Goal: Task Accomplishment & Management: Use online tool/utility

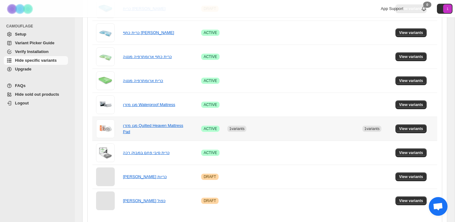
scroll to position [352, 0]
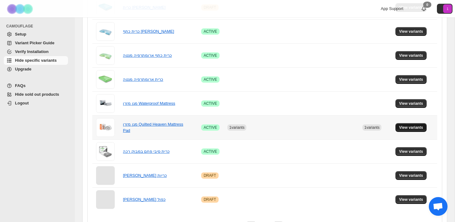
click at [416, 127] on span "View variants" at bounding box center [412, 127] width 24 height 5
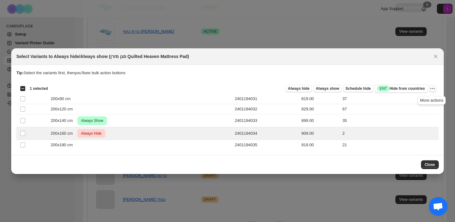
click at [432, 91] on icon "More actions" at bounding box center [433, 89] width 6 height 6
click at [425, 104] on button "Undo always hide" at bounding box center [409, 101] width 49 height 10
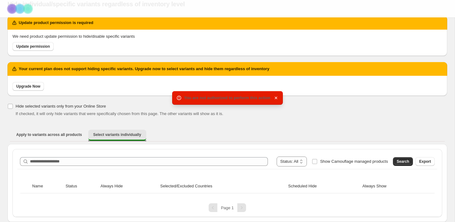
scroll to position [24, 0]
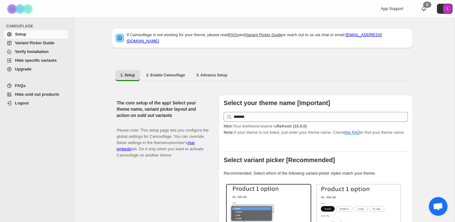
click at [38, 61] on span "Hide specific variants" at bounding box center [36, 60] width 42 height 5
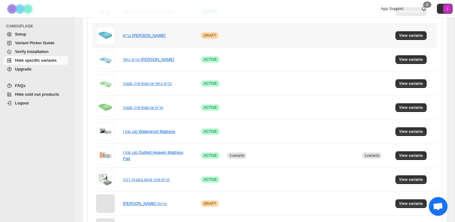
scroll to position [325, 0]
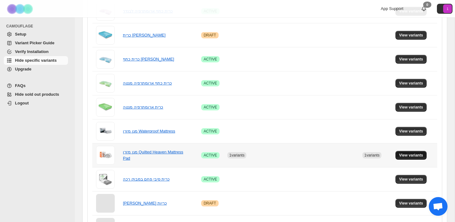
click at [417, 156] on span "View variants" at bounding box center [412, 155] width 24 height 5
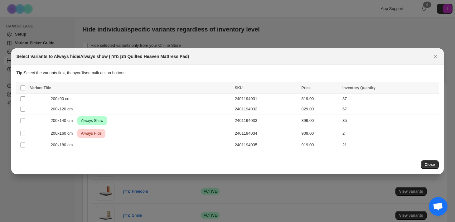
scroll to position [0, 0]
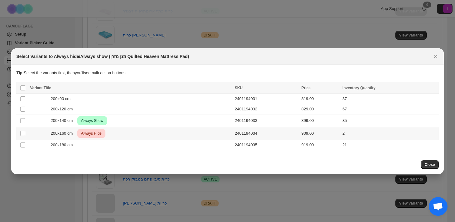
click at [26, 132] on td "Select product variant" at bounding box center [22, 133] width 12 height 13
click at [431, 89] on icon "More actions" at bounding box center [433, 89] width 6 height 6
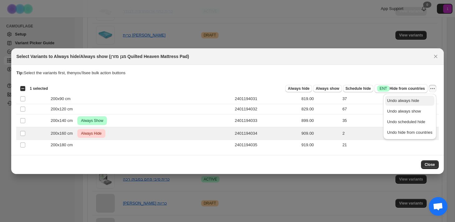
click at [422, 101] on span "Undo always hide" at bounding box center [409, 101] width 45 height 6
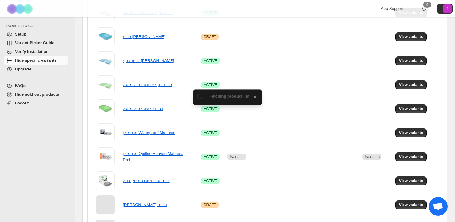
scroll to position [325, 0]
